Goal: Information Seeking & Learning: Find specific fact

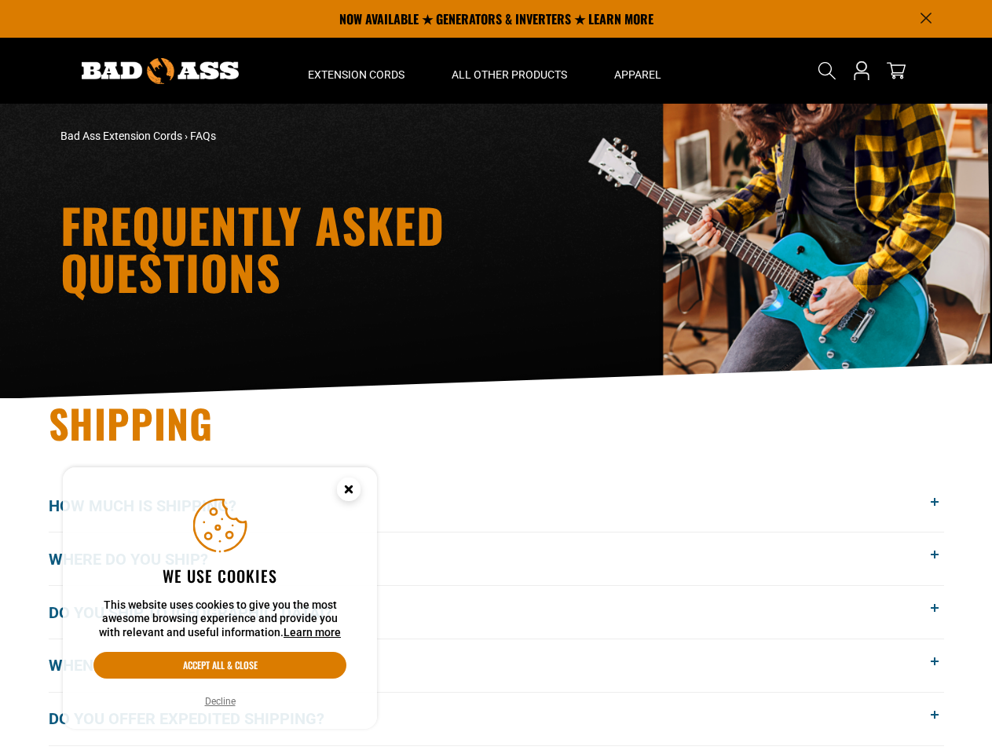
click at [926, 18] on icon "Announcement" at bounding box center [925, 18] width 10 height 10
click at [356, 104] on div "Frequently Asked Questions" at bounding box center [496, 251] width 992 height 295
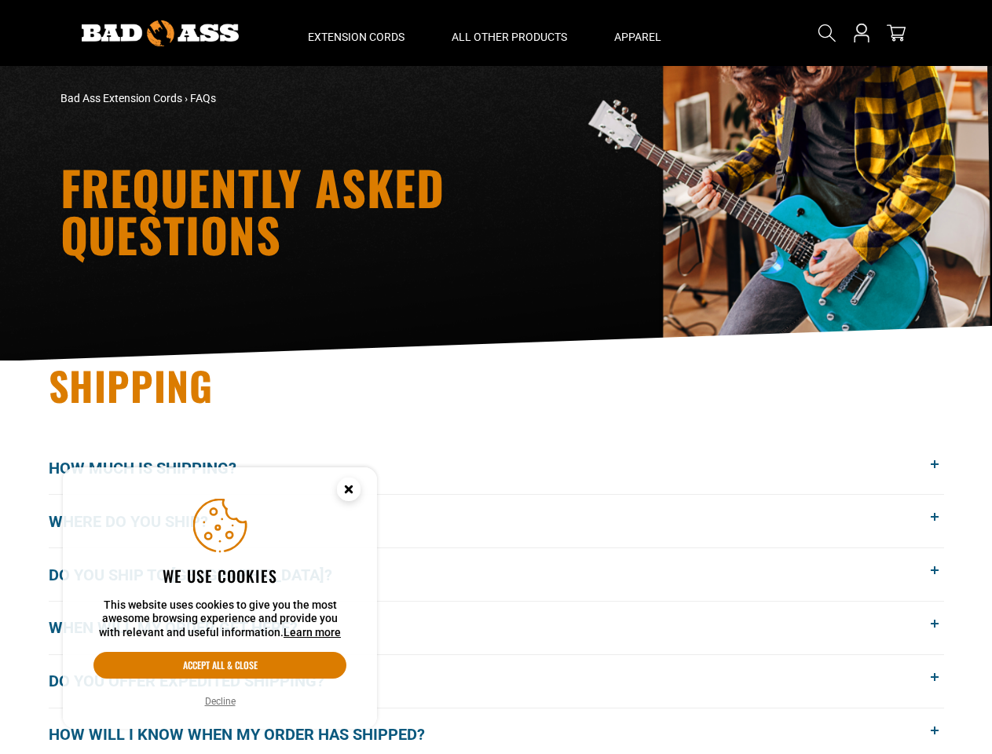
click at [509, 71] on div "Frequently Asked Questions" at bounding box center [496, 213] width 992 height 295
click at [637, 71] on div "Frequently Asked Questions" at bounding box center [496, 213] width 992 height 295
click at [827, 71] on div "Frequently Asked Questions" at bounding box center [496, 213] width 992 height 295
click at [826, 84] on div "Bad Ass Extension Cords › FAQs" at bounding box center [496, 99] width 895 height 40
click at [496, 506] on button "Where do you ship?" at bounding box center [496, 521] width 895 height 53
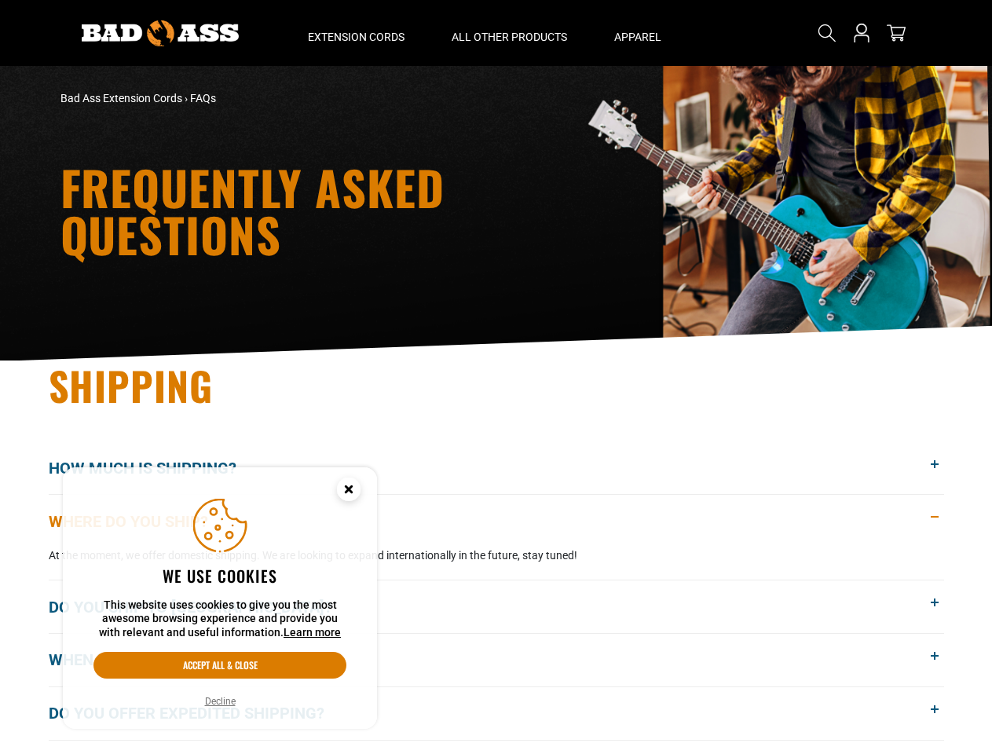
click at [496, 558] on p "At the moment, we offer domestic shipping. We are looking to expand internation…" at bounding box center [496, 555] width 895 height 16
click at [496, 612] on button "Do you ship to [GEOGRAPHIC_DATA]?" at bounding box center [496, 606] width 895 height 53
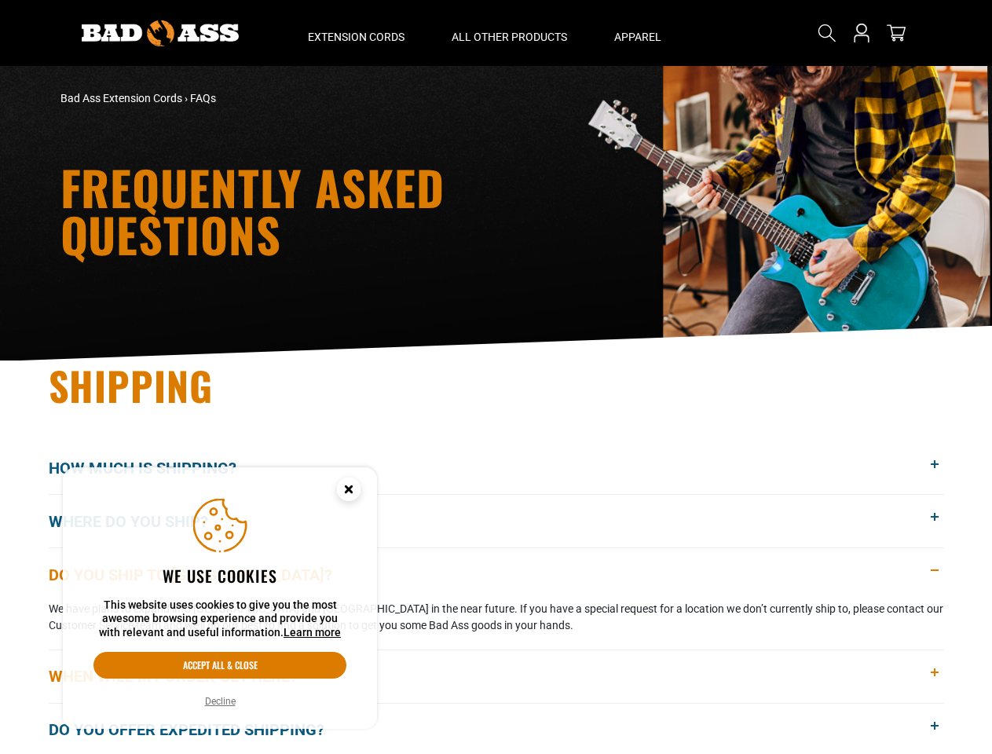
click at [496, 665] on button "When will my order get here?" at bounding box center [496, 676] width 895 height 53
